Goal: Information Seeking & Learning: Learn about a topic

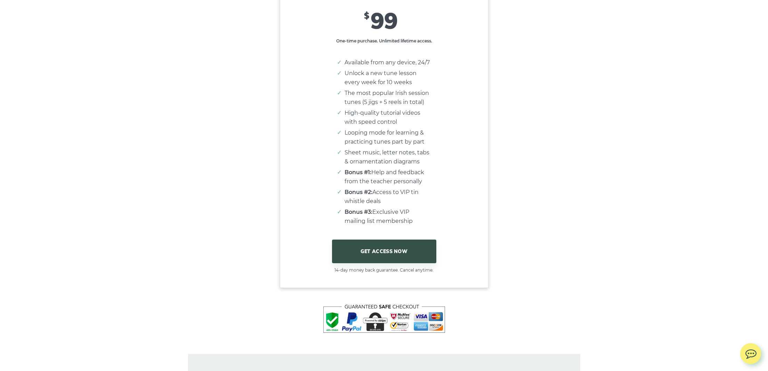
scroll to position [4180, 0]
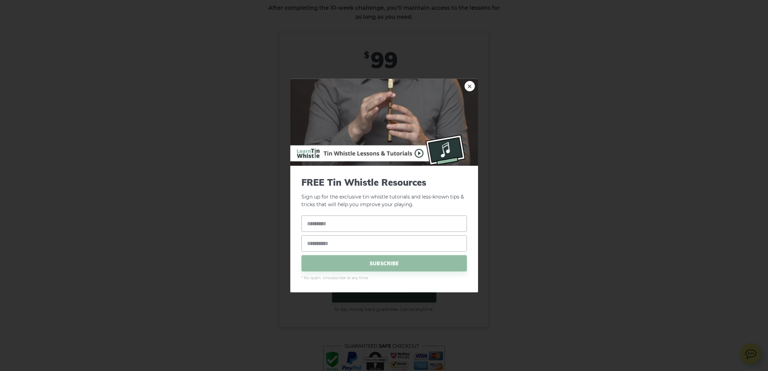
click at [419, 153] on img at bounding box center [384, 122] width 188 height 87
click at [371, 222] on input "text" at bounding box center [385, 224] width 166 height 16
type input "**********"
click at [390, 262] on span "SUBSCRIBE" at bounding box center [385, 263] width 166 height 16
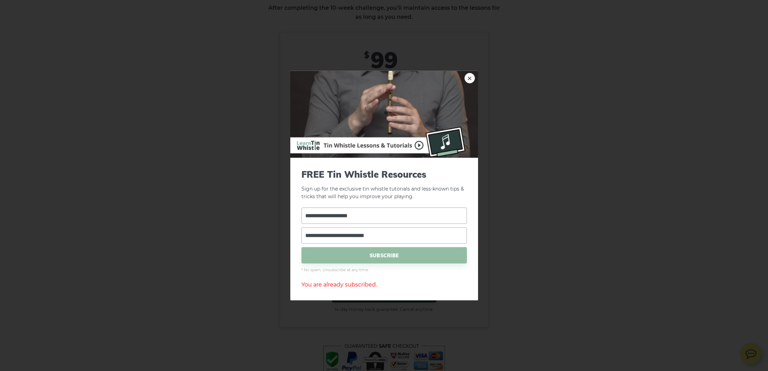
click at [419, 145] on img at bounding box center [384, 114] width 188 height 87
click at [471, 79] on link "×" at bounding box center [470, 78] width 10 height 10
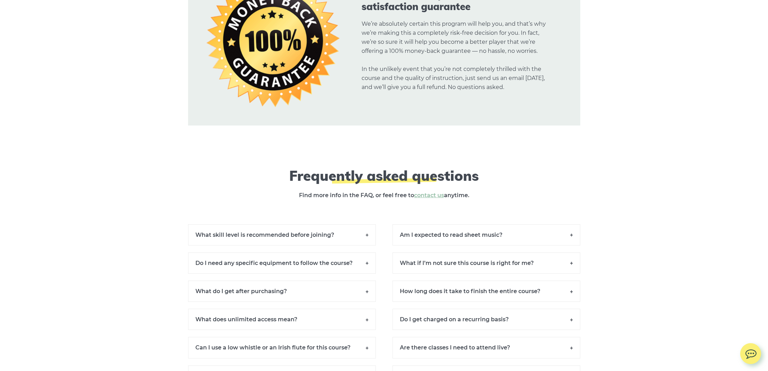
scroll to position [4603, 0]
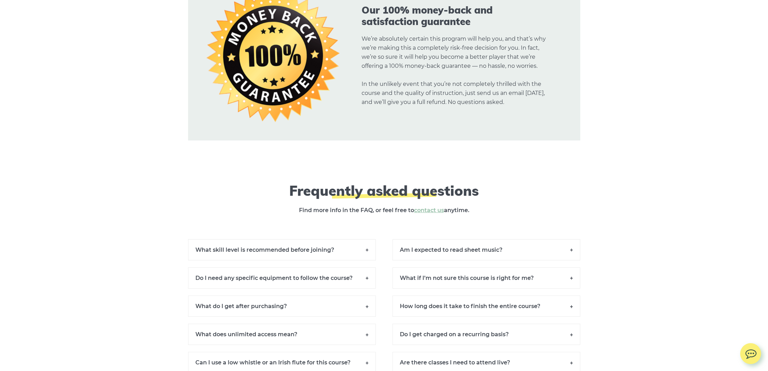
click at [367, 250] on h6 "What skill level is recommended before joining?" at bounding box center [282, 249] width 188 height 21
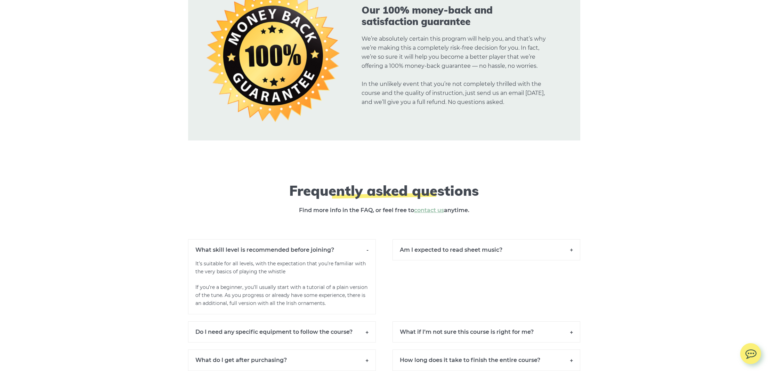
click at [570, 249] on h6 "Am I expected to read sheet music?" at bounding box center [487, 249] width 188 height 21
click at [570, 330] on h6 "What if I’m not sure this course is right for me?" at bounding box center [487, 331] width 188 height 21
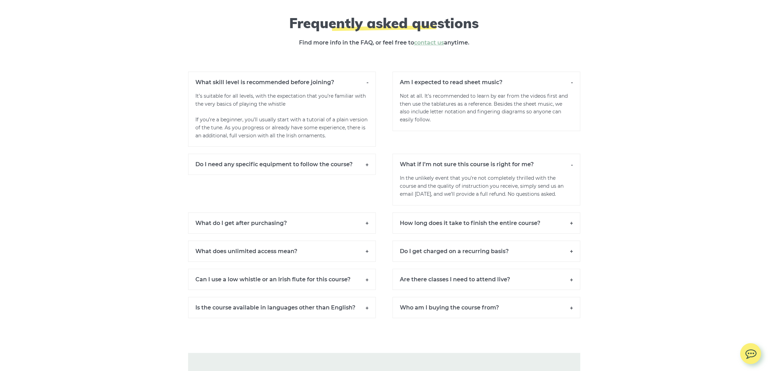
scroll to position [4771, 0]
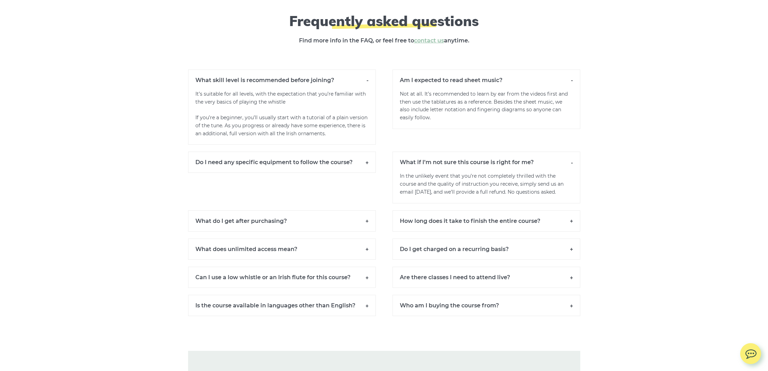
click at [573, 218] on h6 "How long does it take to finish the entire course?" at bounding box center [487, 220] width 188 height 21
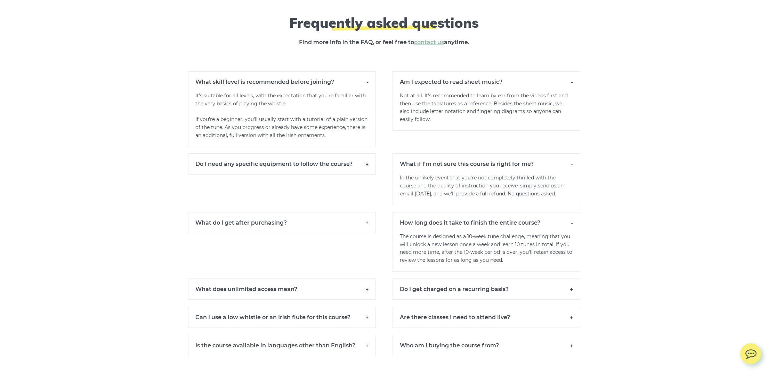
scroll to position [4770, 0]
click at [572, 286] on h6 "Do I get charged on a recurring basis?" at bounding box center [487, 290] width 188 height 21
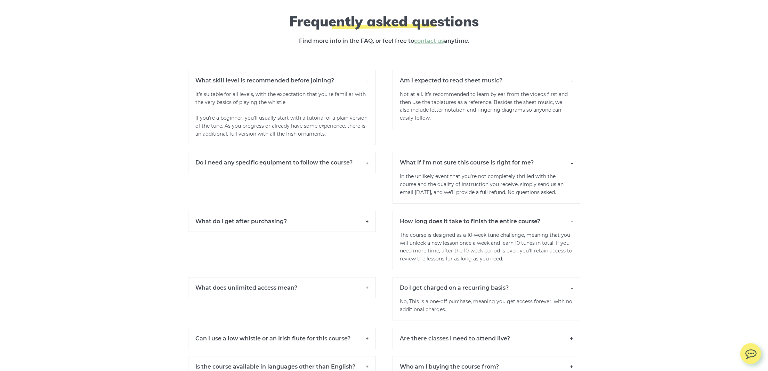
scroll to position [4770, 0]
click at [367, 332] on h6 "Can I use a low whistle or an Irish flute for this course?" at bounding box center [282, 339] width 188 height 21
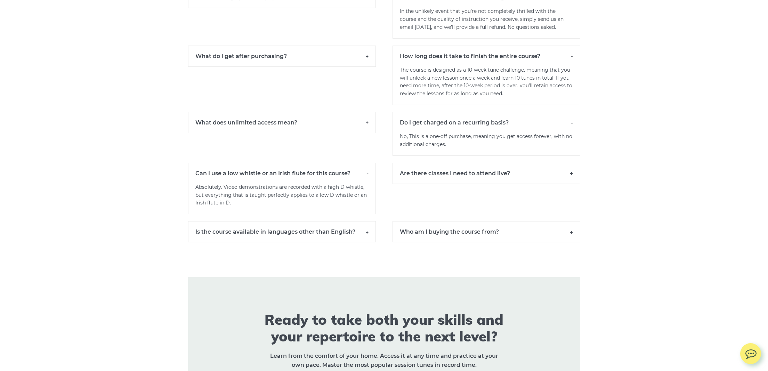
scroll to position [4942, 0]
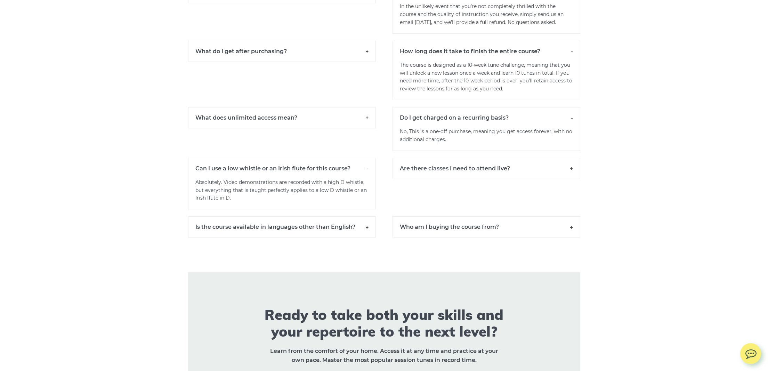
click at [571, 162] on h6 "Are there classes I need to attend live?" at bounding box center [487, 168] width 188 height 21
click at [572, 222] on h6 "Who am I buying the course from?" at bounding box center [487, 226] width 188 height 21
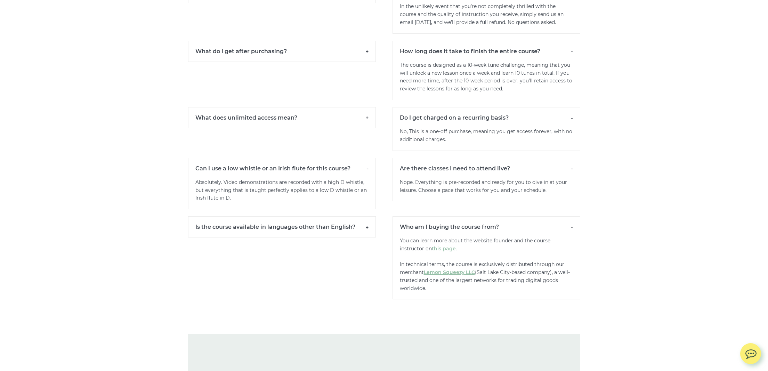
click at [366, 219] on h6 "Is the course available in languages other than English?" at bounding box center [282, 226] width 188 height 21
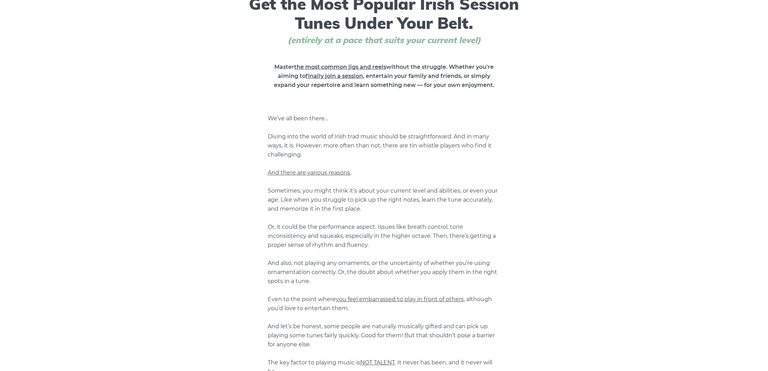
scroll to position [0, 0]
